Goal: Information Seeking & Learning: Find contact information

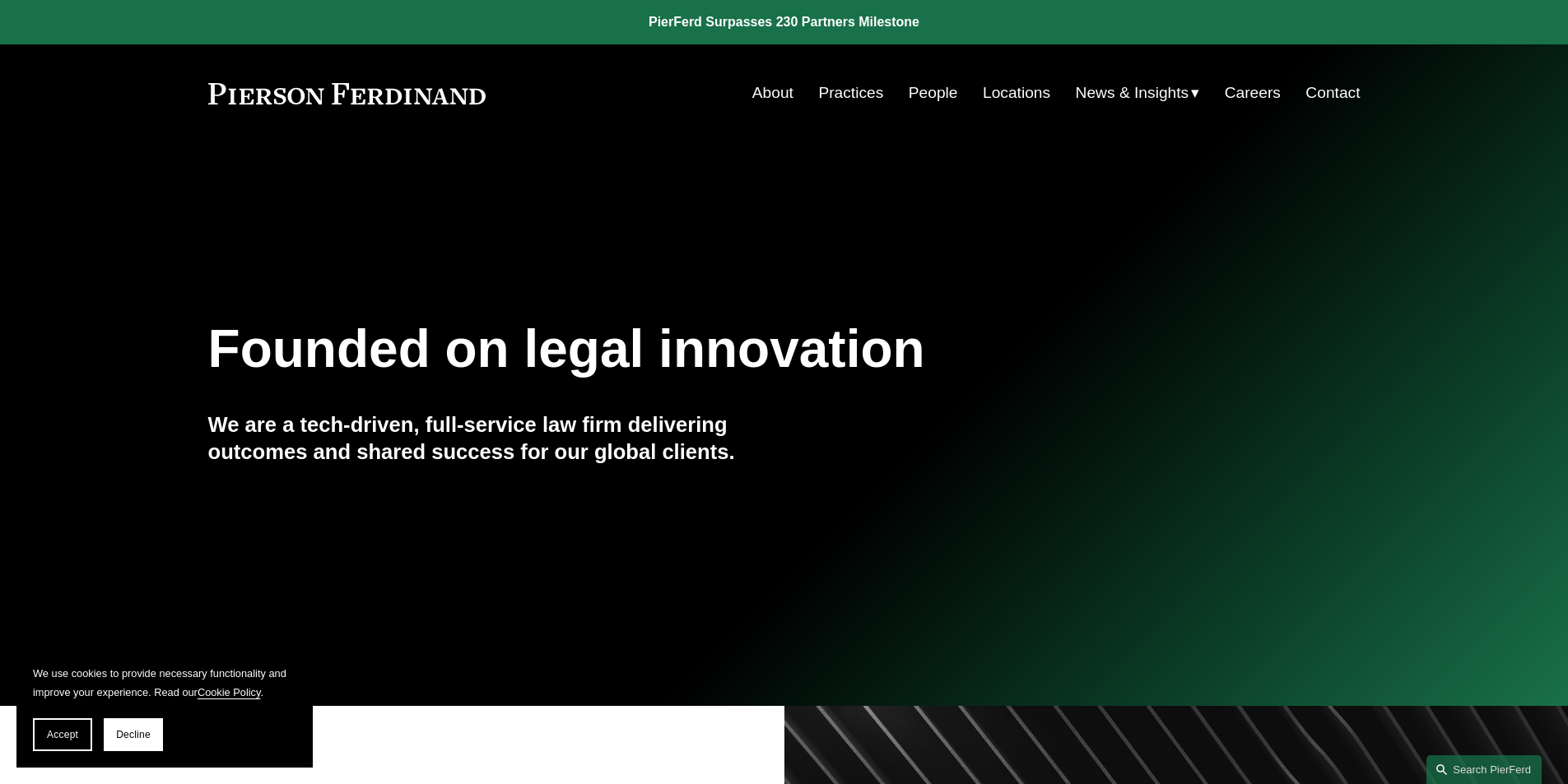
click at [909, 93] on link "People" at bounding box center [933, 92] width 49 height 31
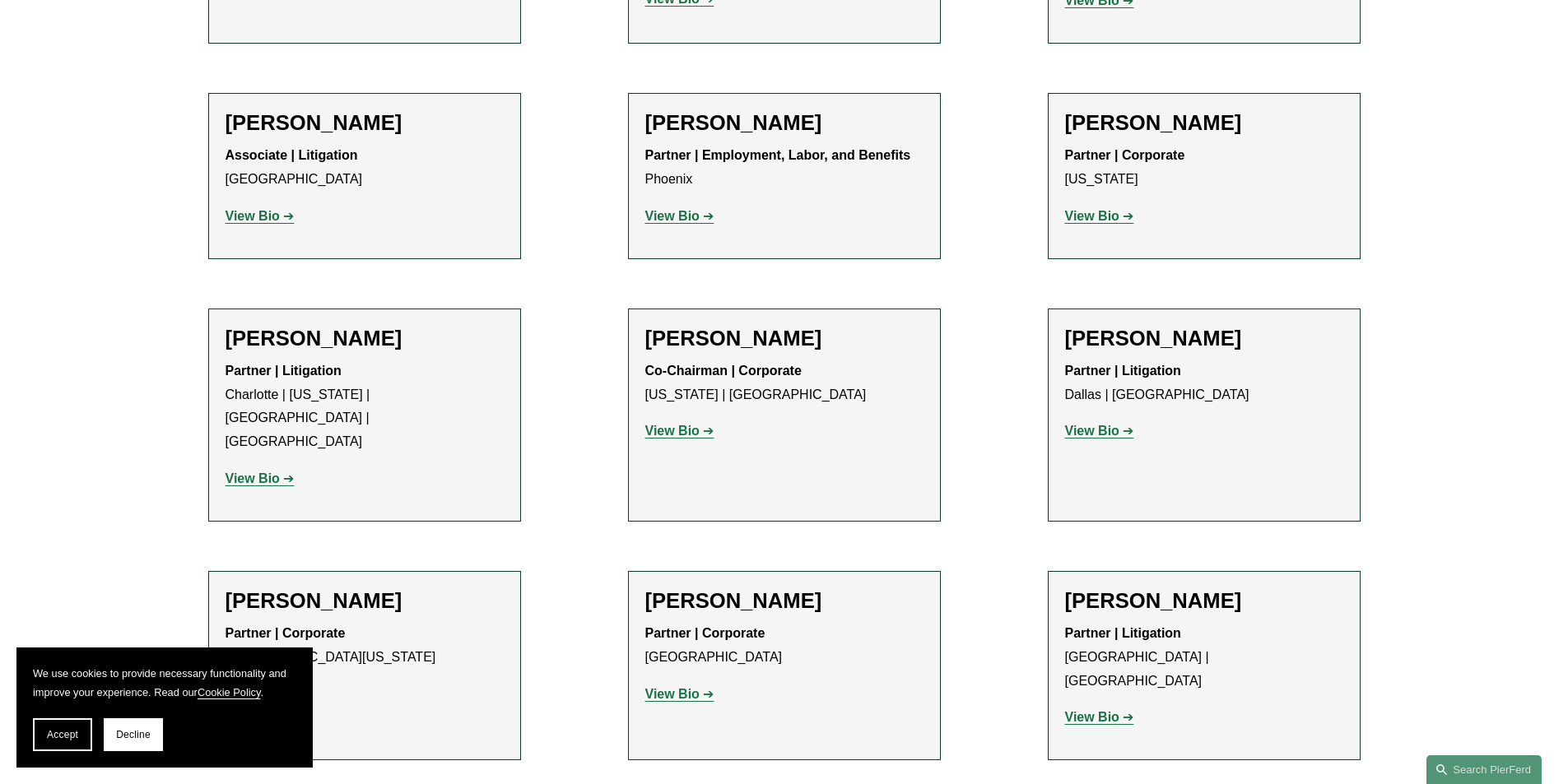
scroll to position [14973, 0]
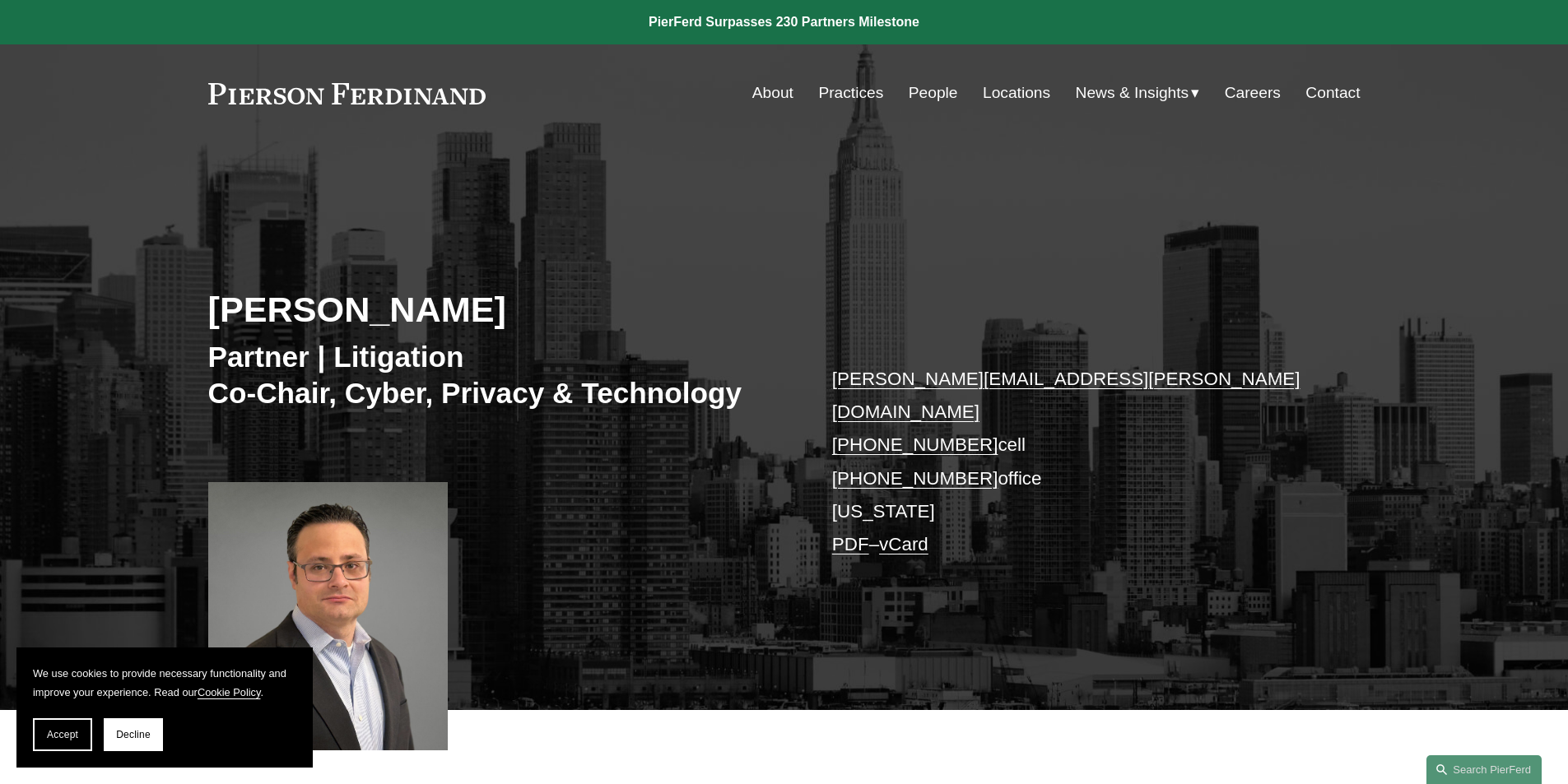
drag, startPoint x: 1074, startPoint y: 453, endPoint x: 787, endPoint y: 379, distance: 296.4
click at [784, 379] on div "Richard Reiter Partner | Litigation Co-Chair, Cyber, Privacy & Technology richa…" at bounding box center [784, 450] width 1568 height 521
copy div "richard.reiter@pierferd.com +1.914.523.2976 cell +1.203.493.7026 office"
